Goal: Check status: Check status

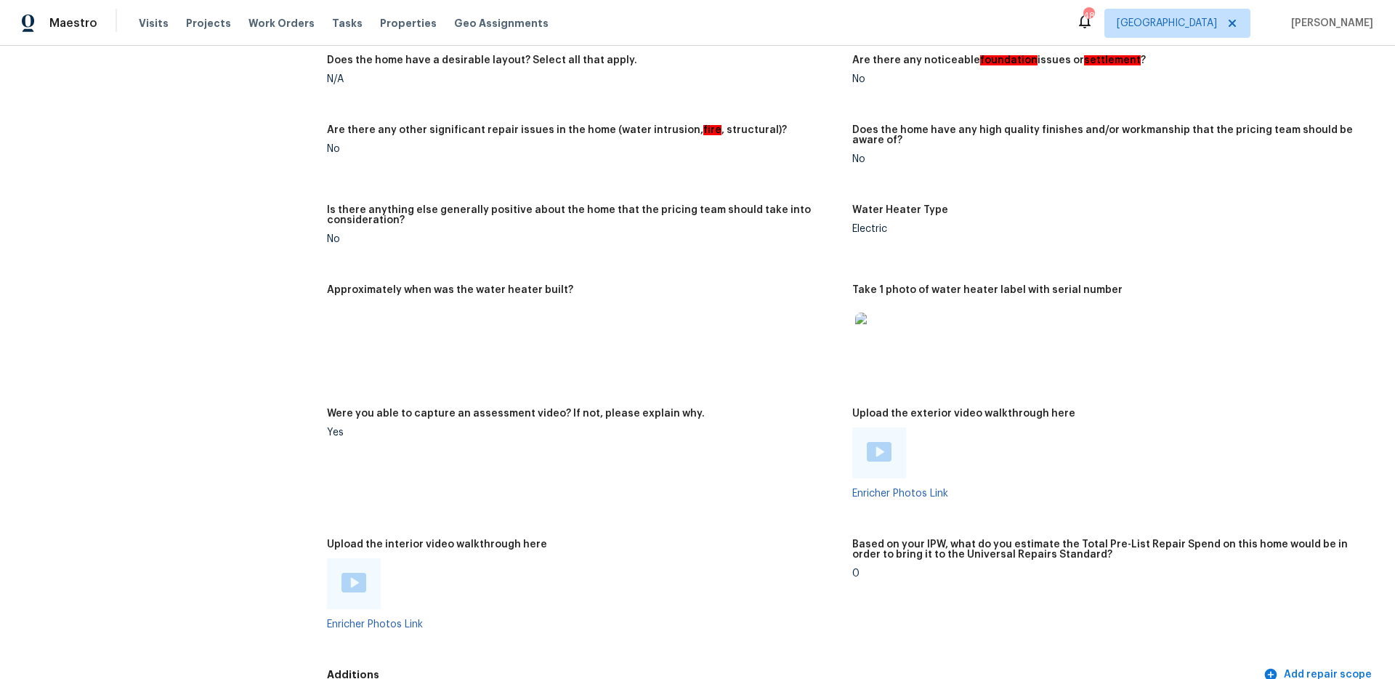
scroll to position [749, 0]
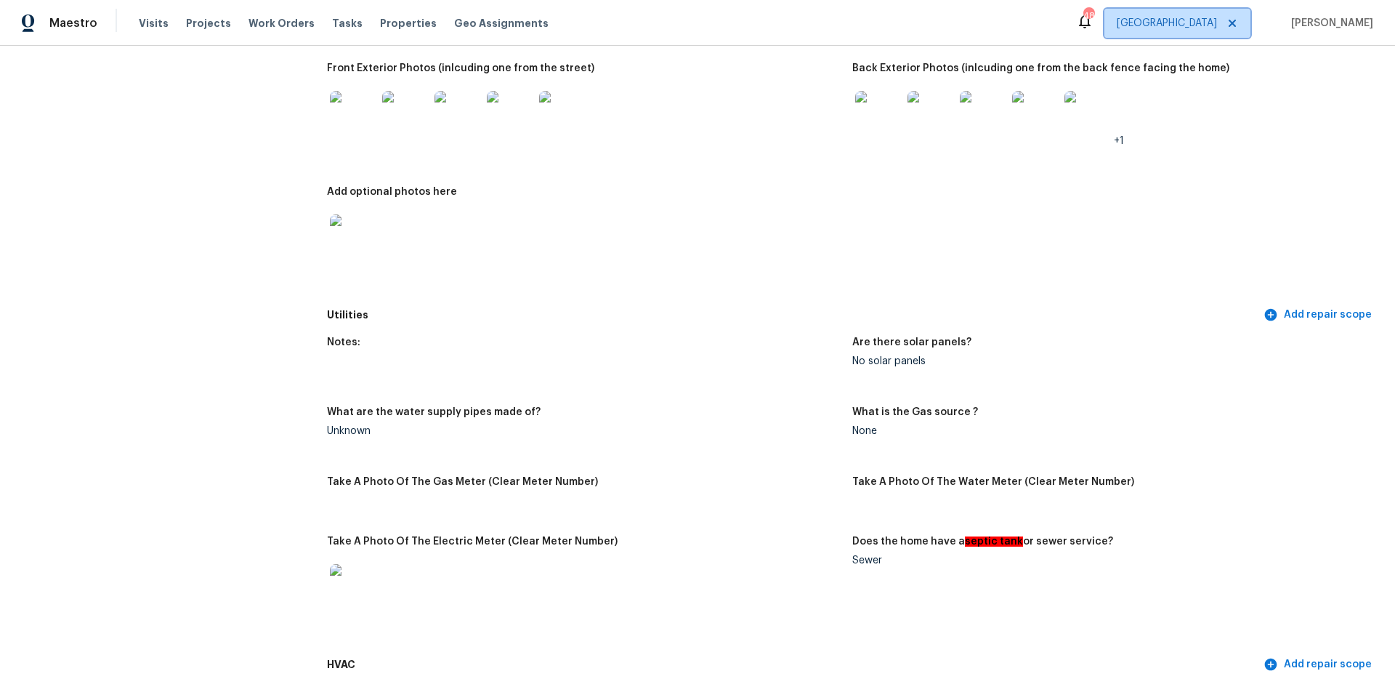
click at [1210, 19] on span "[GEOGRAPHIC_DATA]" at bounding box center [1177, 23] width 146 height 29
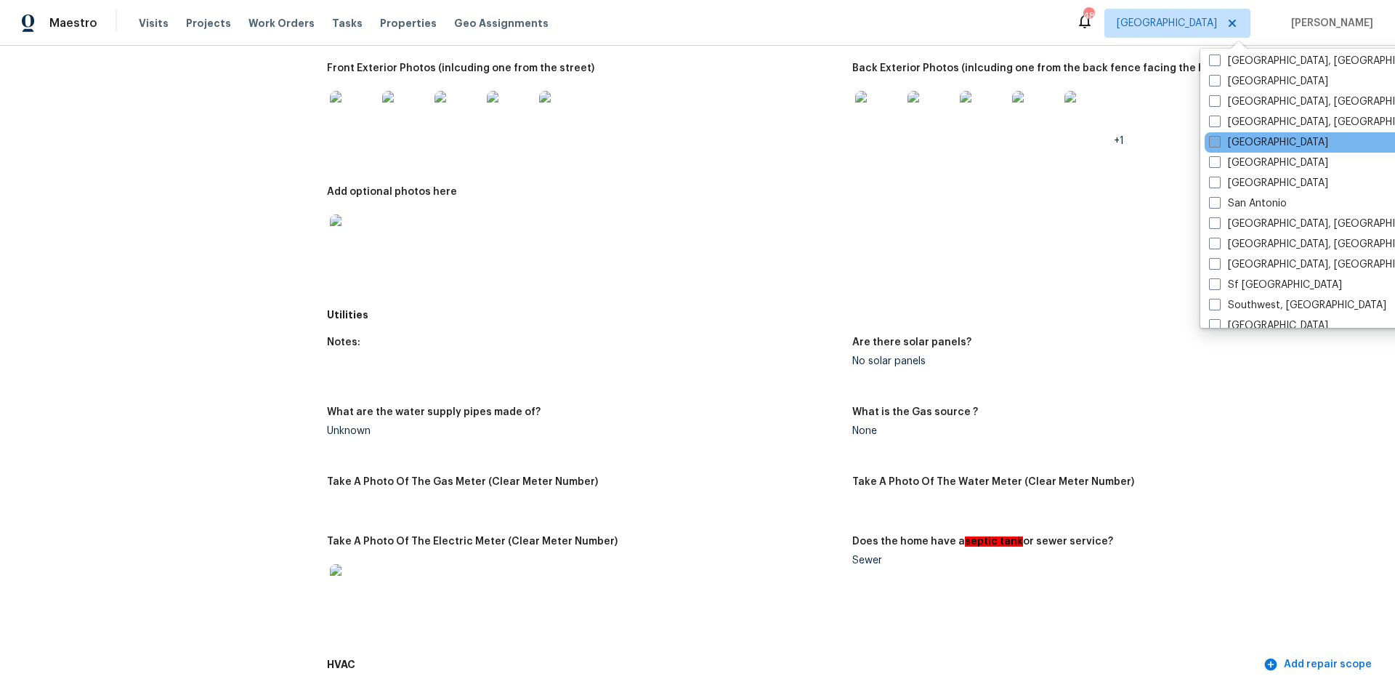
scroll to position [934, 0]
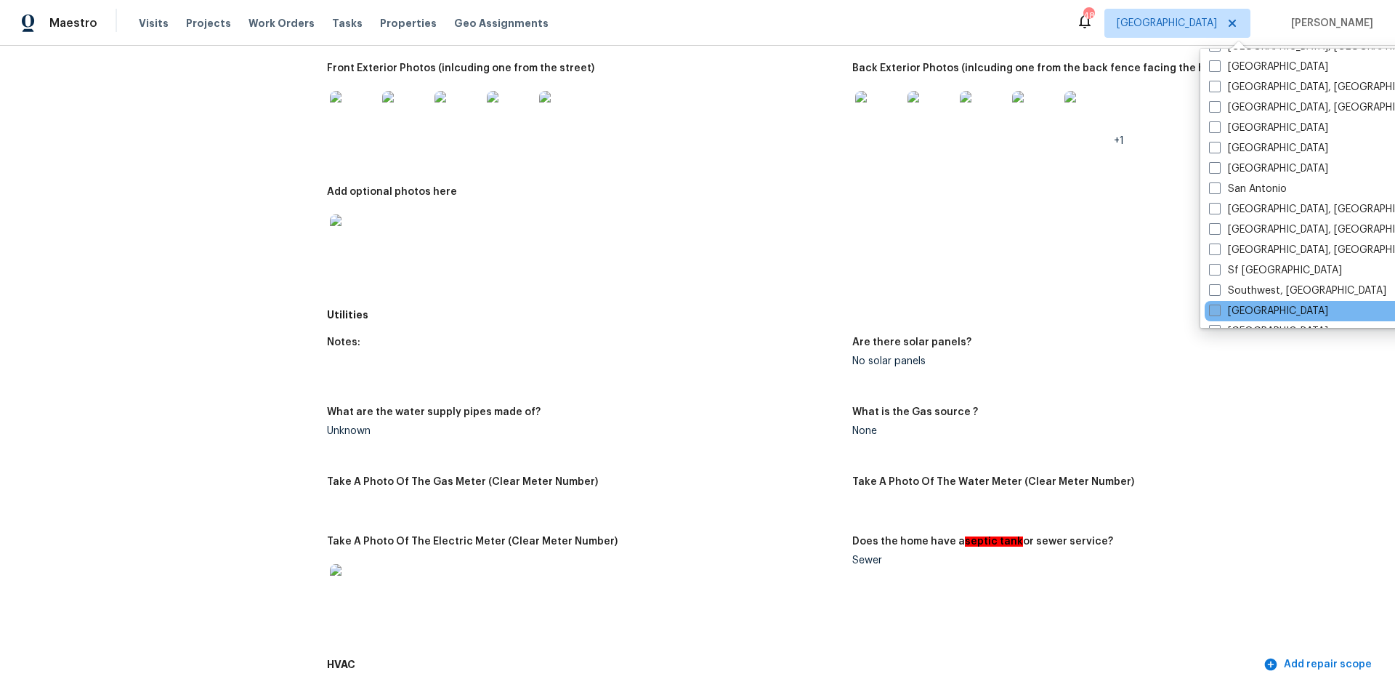
click at [1214, 313] on span at bounding box center [1215, 310] width 12 height 12
click at [1214, 313] on input "[GEOGRAPHIC_DATA]" at bounding box center [1213, 308] width 9 height 9
checkbox input "true"
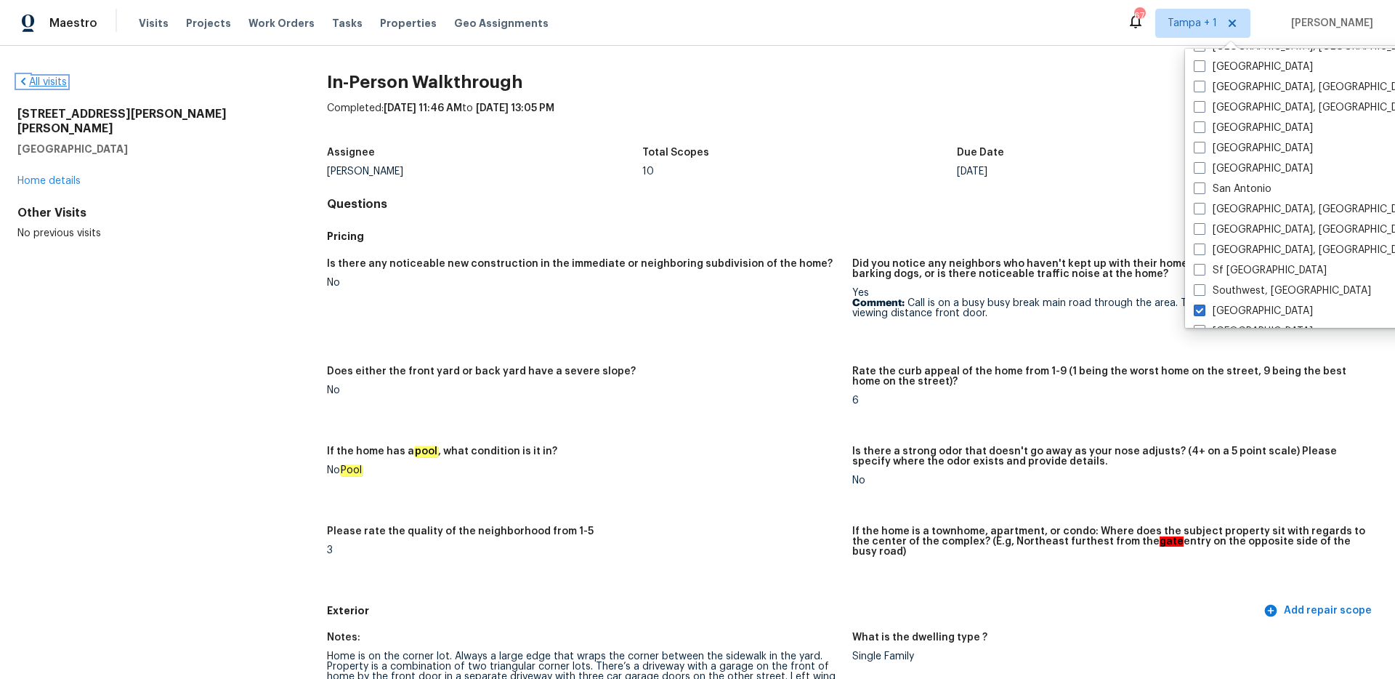
click at [33, 79] on link "All visits" at bounding box center [41, 82] width 49 height 10
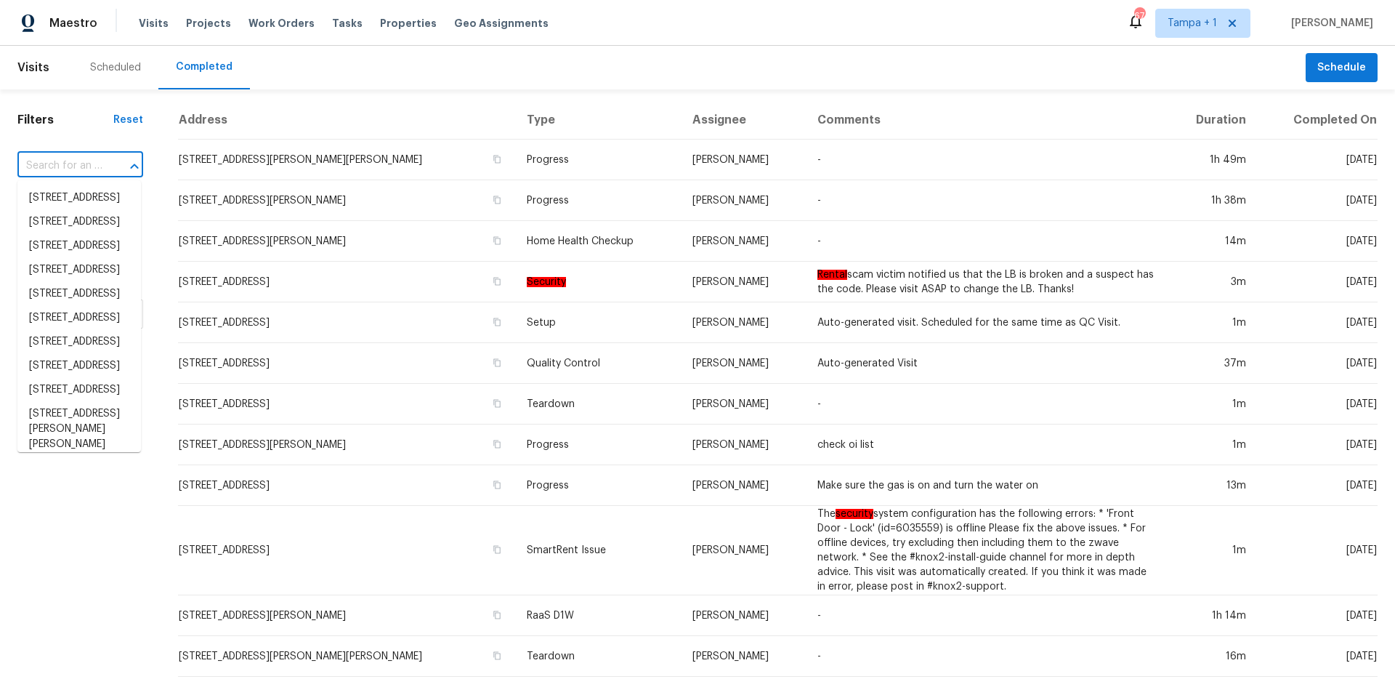
click at [98, 166] on input "text" at bounding box center [59, 166] width 85 height 23
paste input "[STREET_ADDRESS][PERSON_NAME]"
type input "[STREET_ADDRESS][PERSON_NAME]"
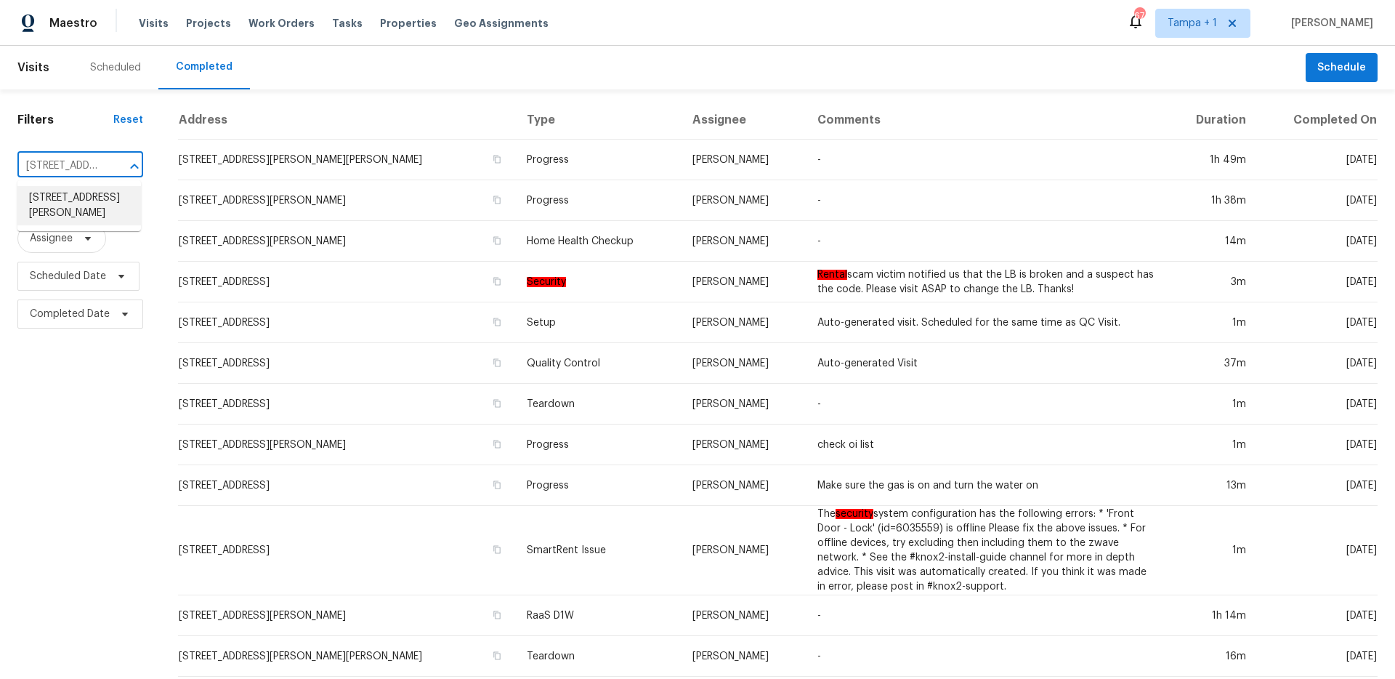
click at [79, 204] on li "[STREET_ADDRESS][PERSON_NAME]" at bounding box center [79, 205] width 124 height 39
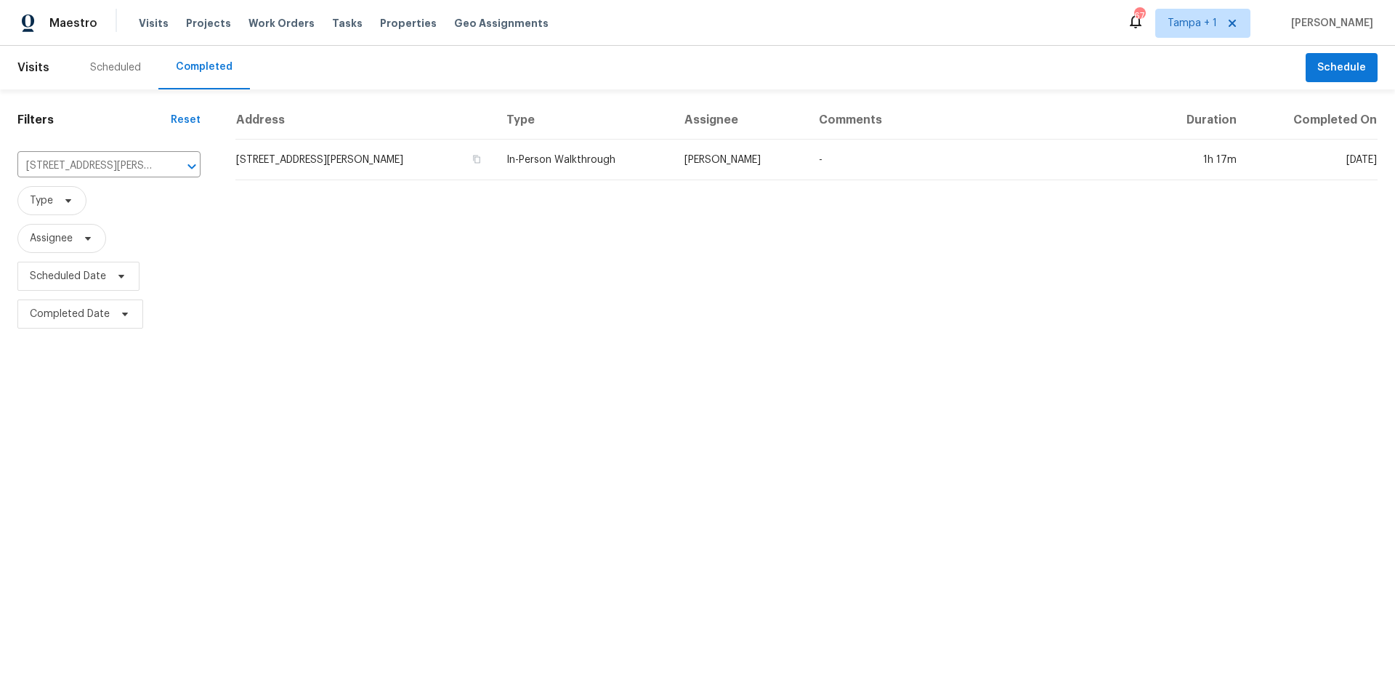
click at [572, 184] on div "Address Type Assignee Comments Duration Completed On [STREET_ADDRESS][PERSON_NA…" at bounding box center [806, 217] width 1177 height 232
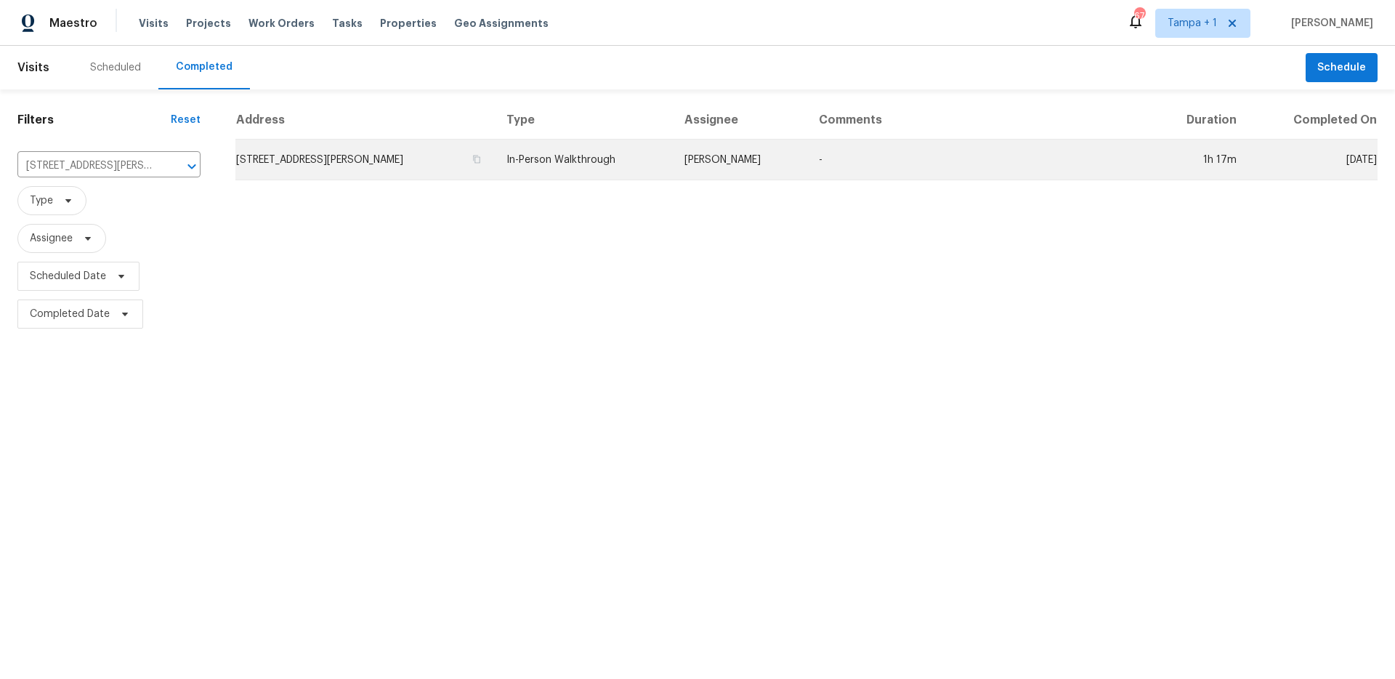
click at [569, 169] on td "In-Person Walkthrough" at bounding box center [584, 159] width 178 height 41
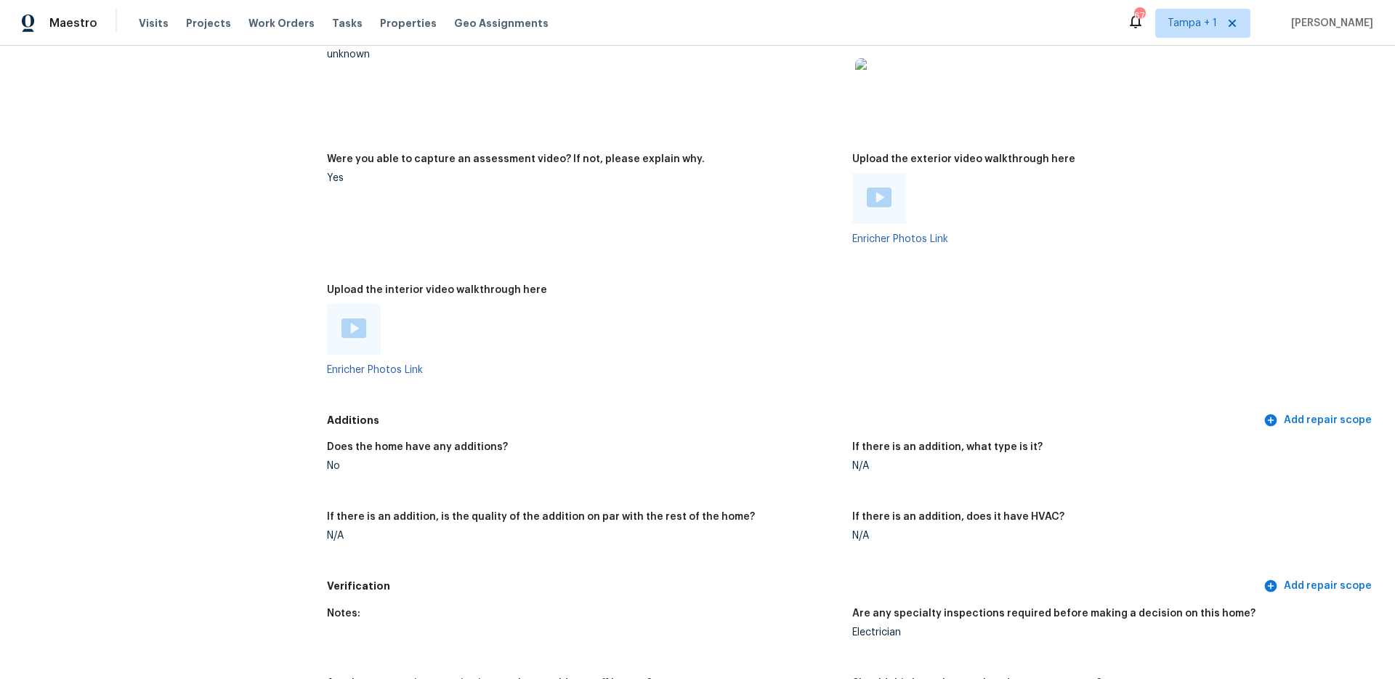
scroll to position [2758, 0]
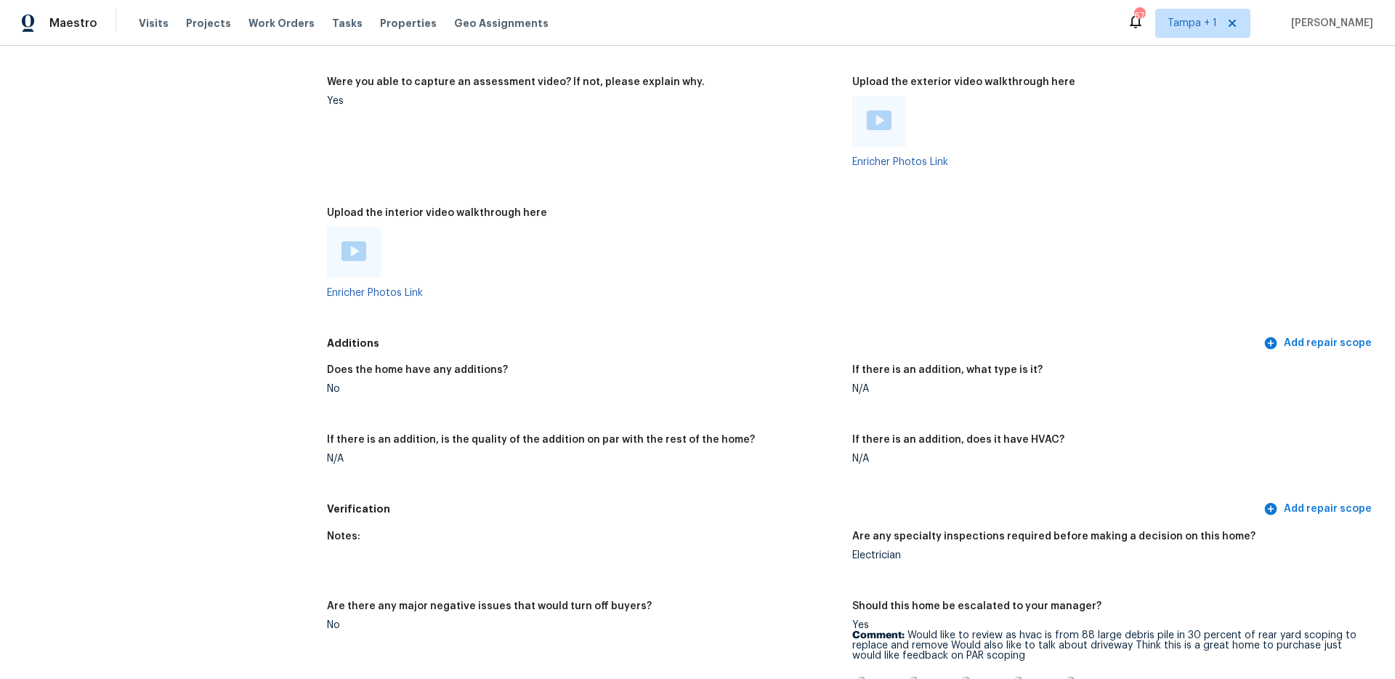
click at [345, 252] on div at bounding box center [353, 252] width 25 height 22
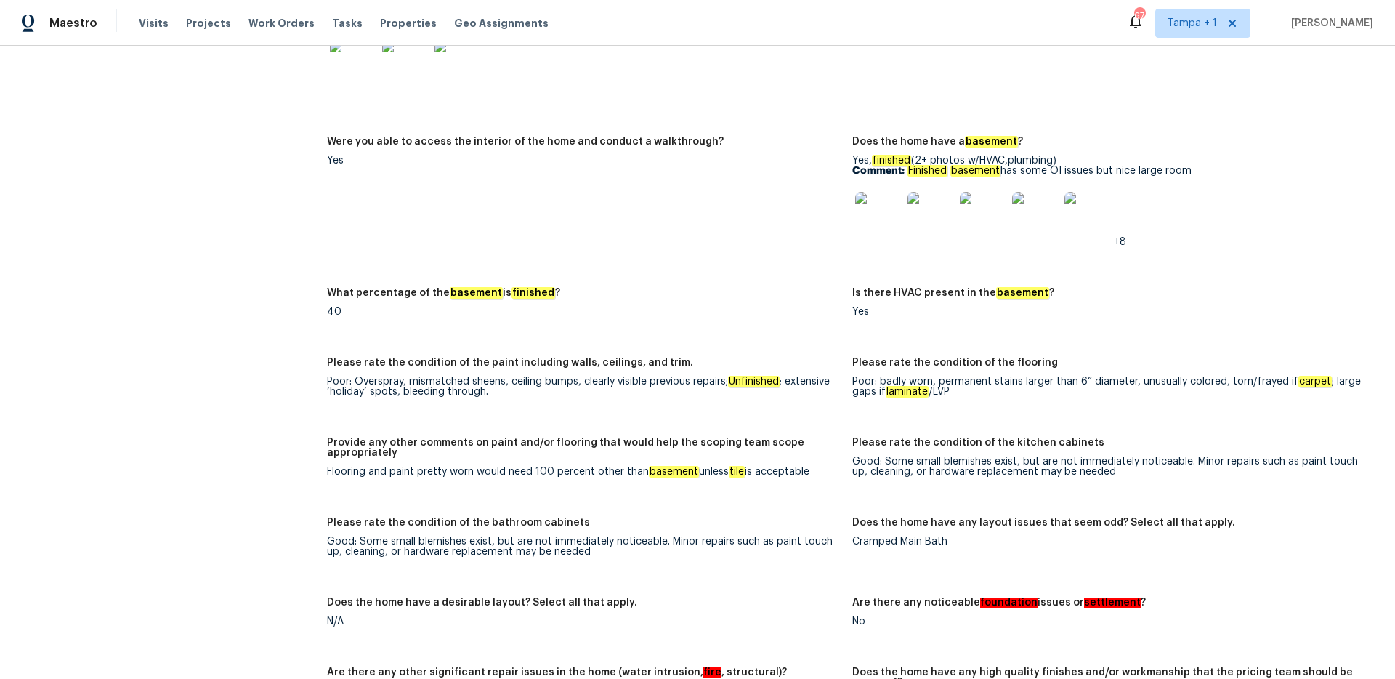
scroll to position [1884, 0]
click at [822, 206] on figure "Were you able to access the interior of the home and conduct a walkthrough? Yes" at bounding box center [589, 204] width 525 height 134
click at [852, 207] on div at bounding box center [878, 216] width 52 height 64
click at [861, 206] on img at bounding box center [878, 216] width 46 height 46
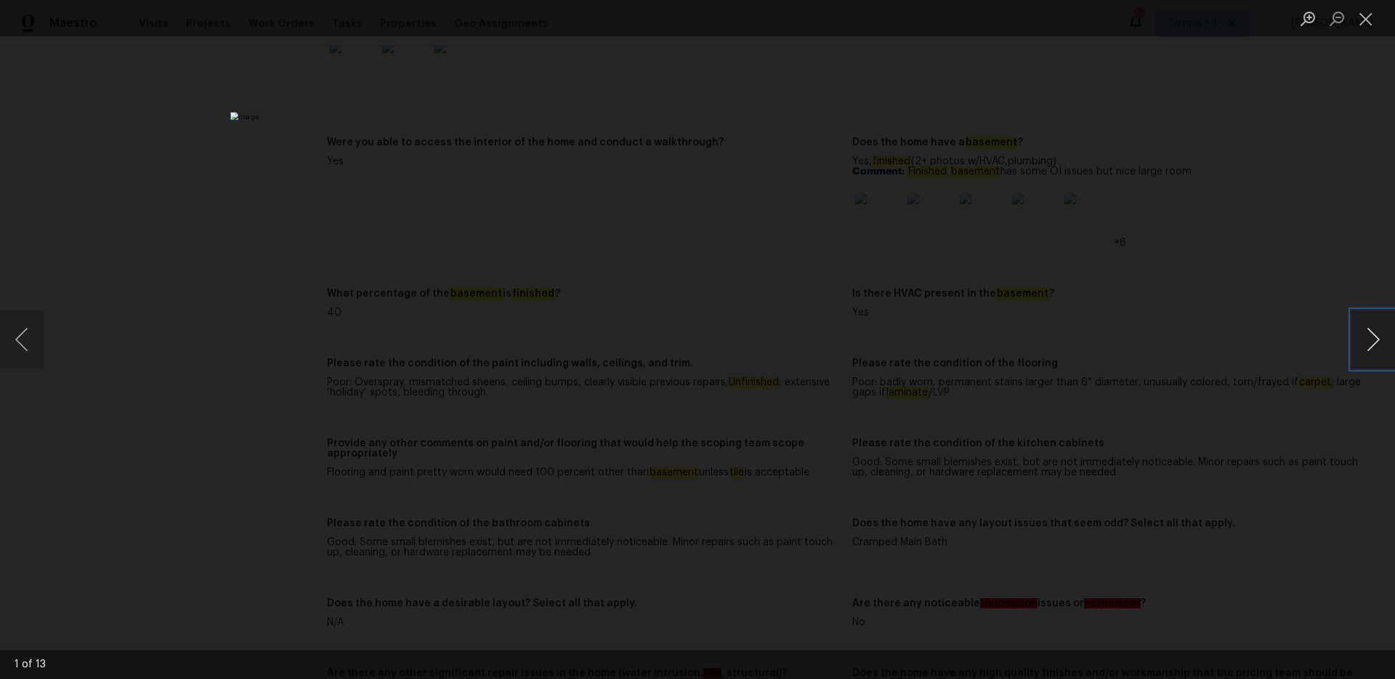
click at [1361, 343] on button "Next image" at bounding box center [1373, 339] width 44 height 58
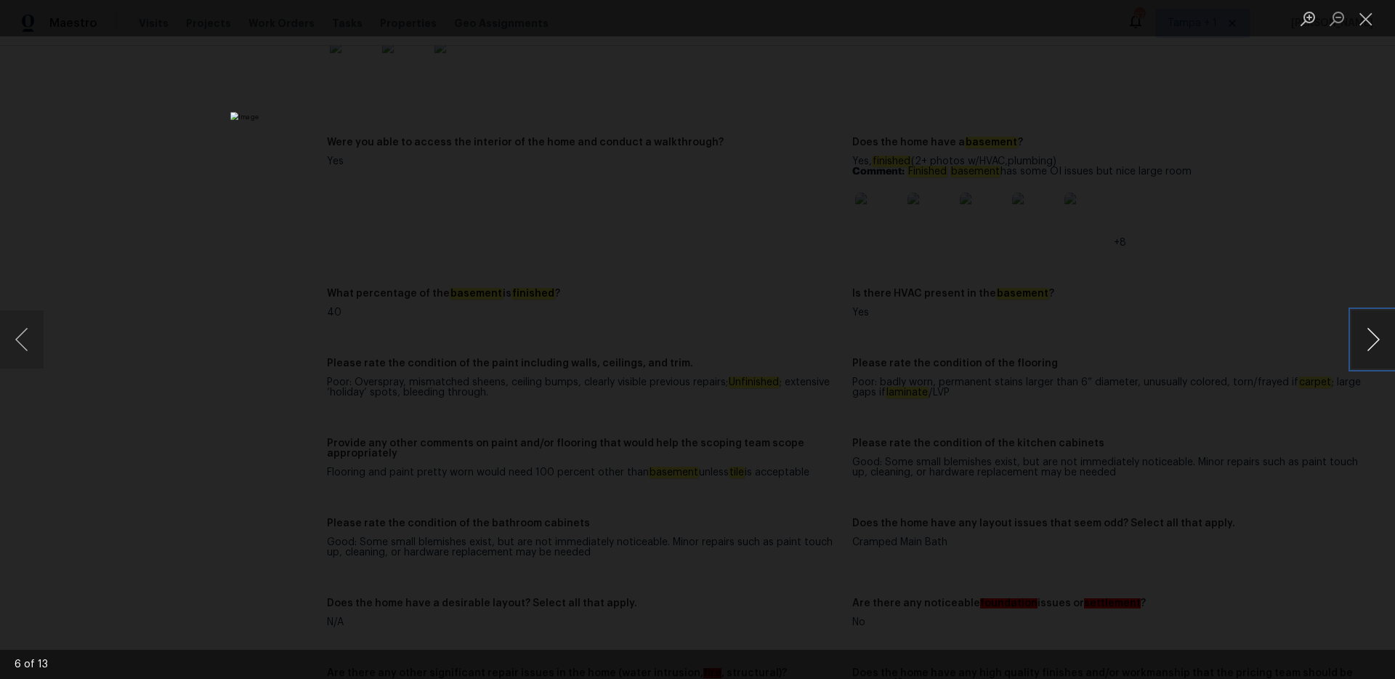
click at [1361, 343] on button "Next image" at bounding box center [1373, 339] width 44 height 58
click at [1215, 334] on div "Lightbox" at bounding box center [697, 339] width 1395 height 679
